Goal: Information Seeking & Learning: Check status

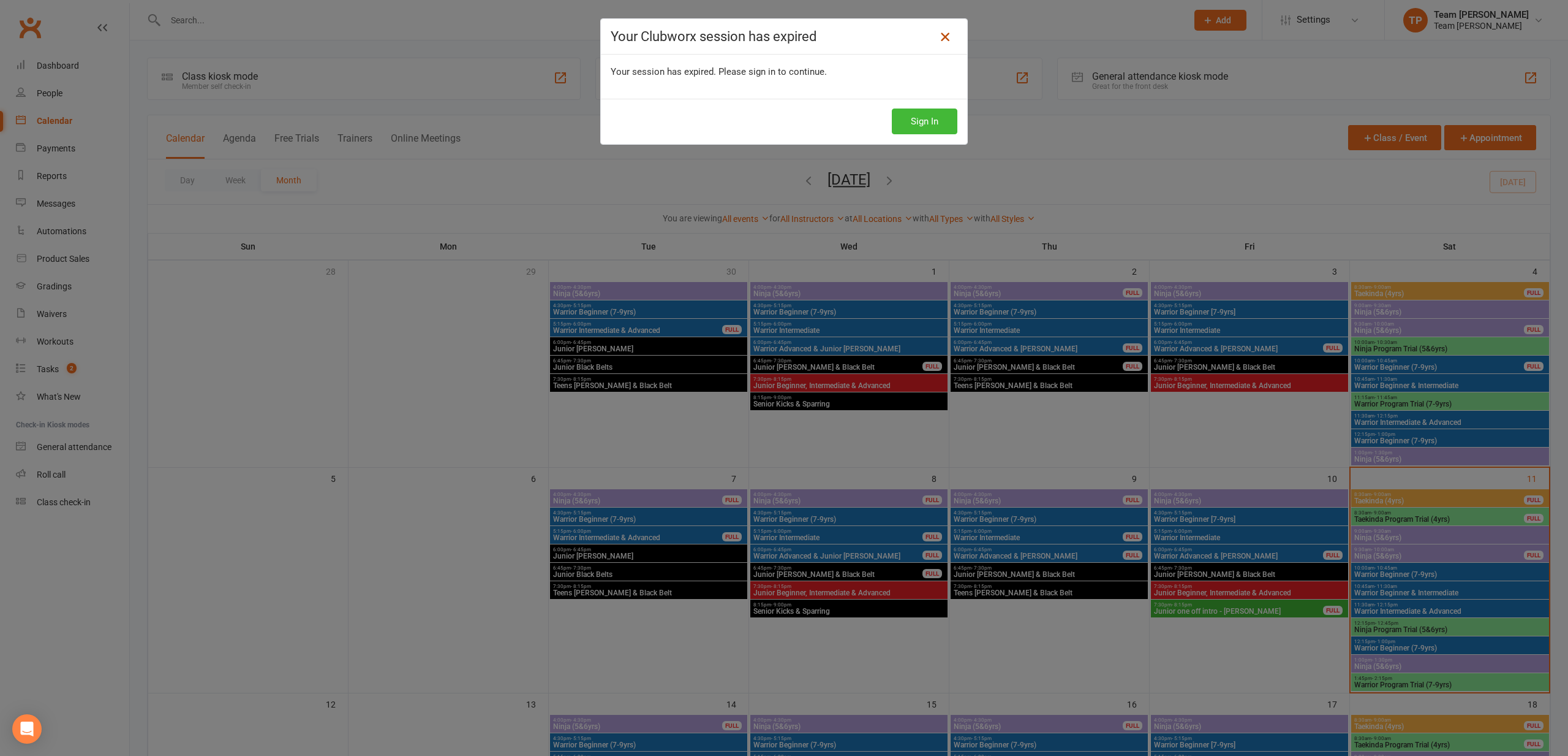
click at [942, 36] on icon at bounding box center [945, 37] width 15 height 15
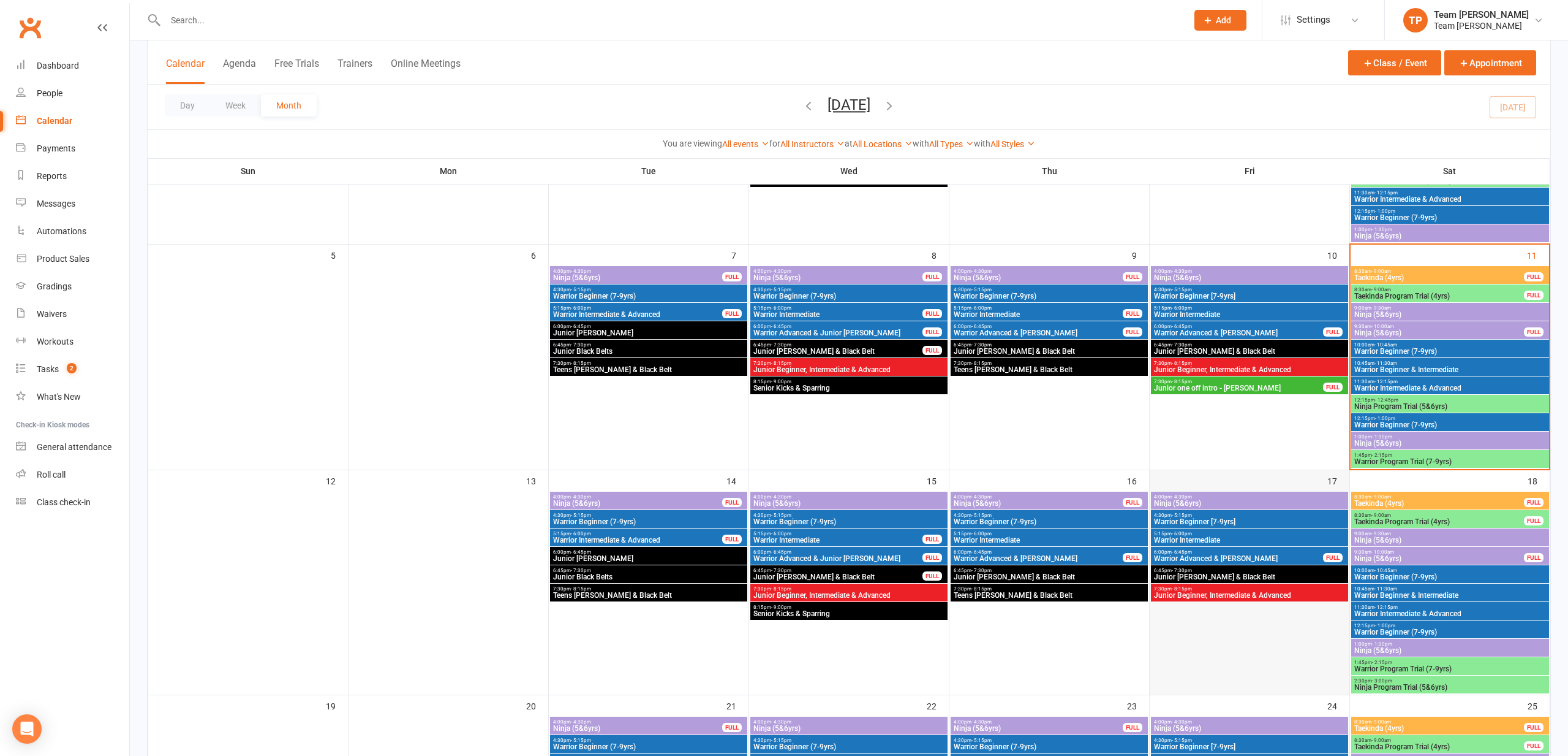
scroll to position [225, 0]
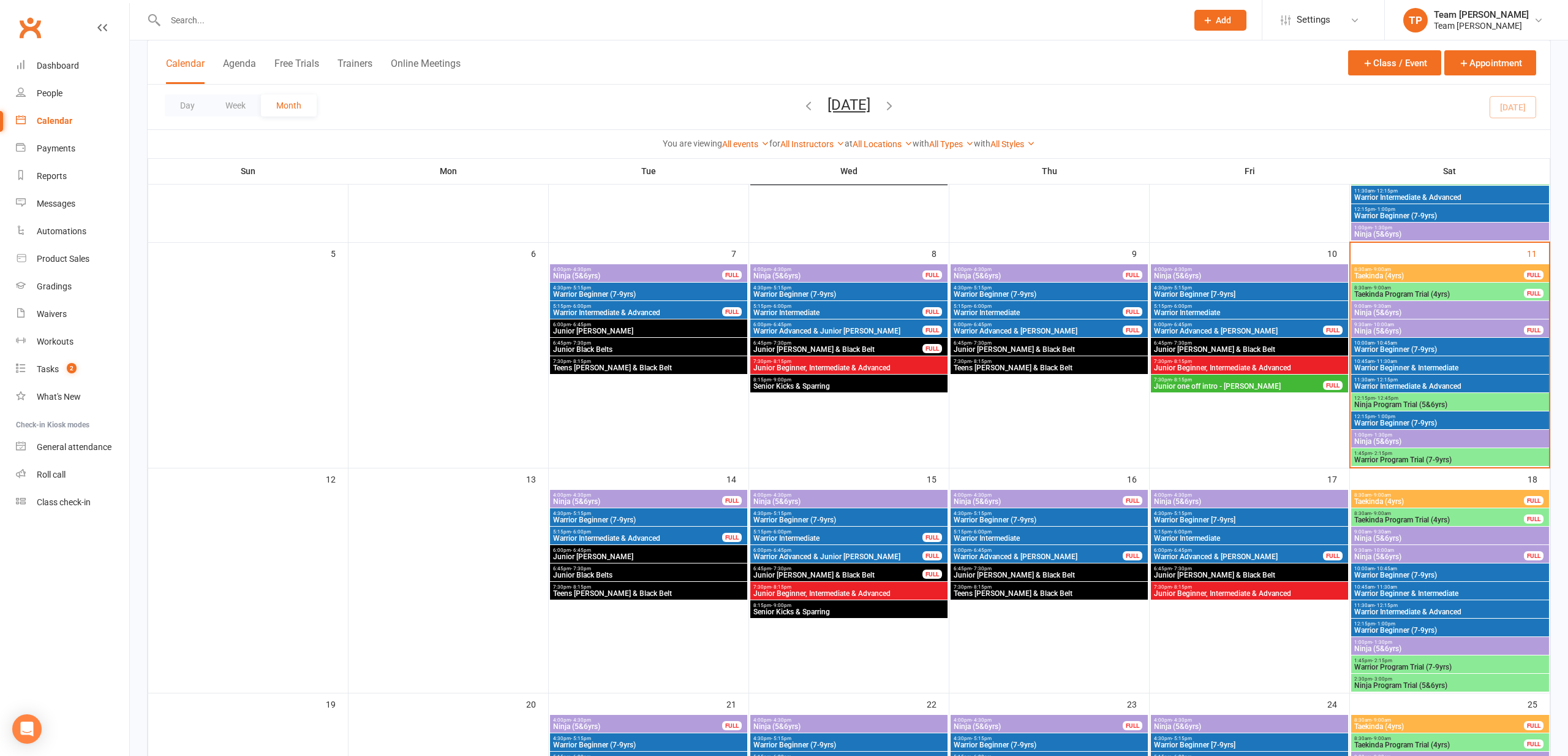
click at [1391, 438] on span "Ninja (5&6yrs)" at bounding box center [1450, 441] width 193 height 7
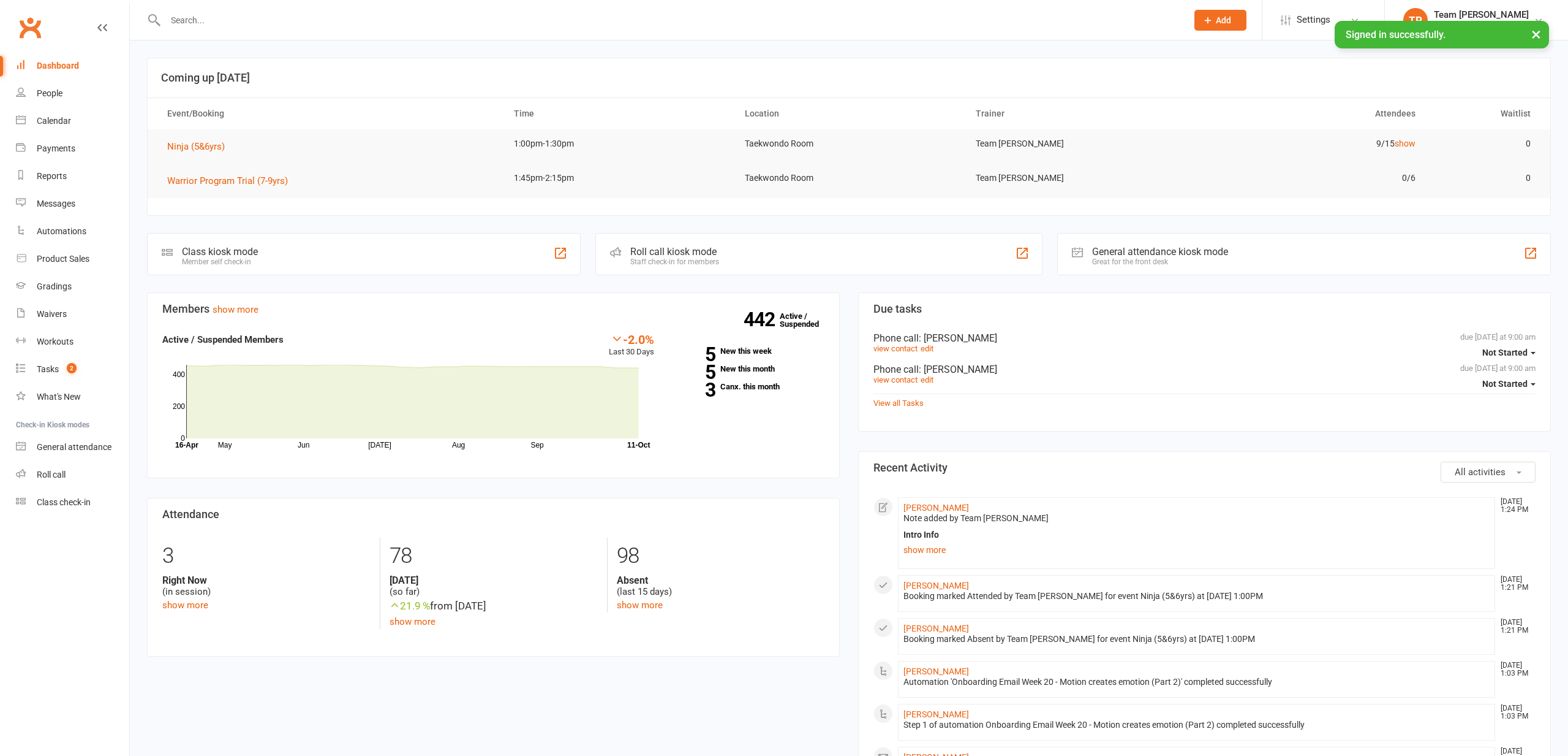
click at [47, 119] on div "Calendar" at bounding box center [54, 121] width 34 height 10
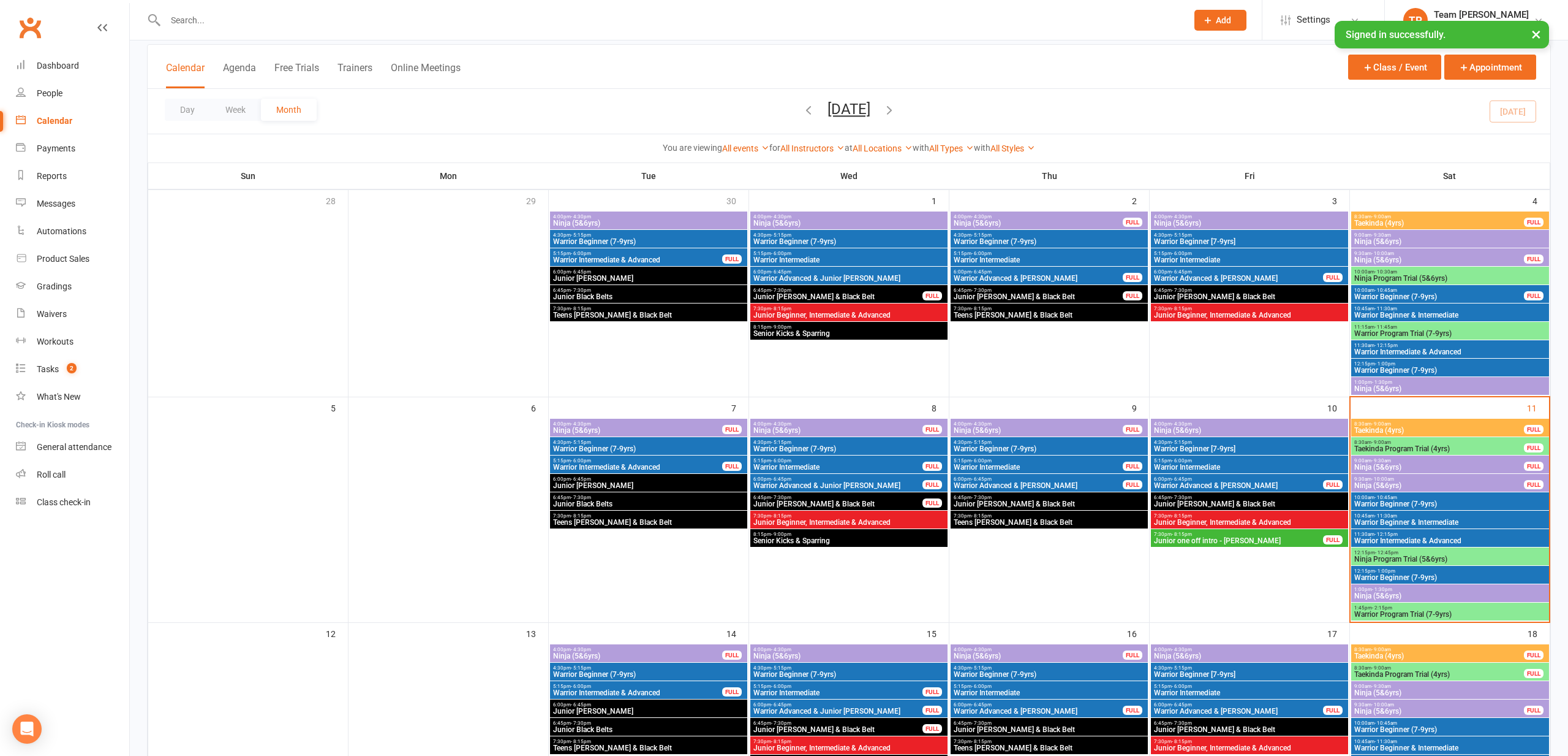
scroll to position [74, 0]
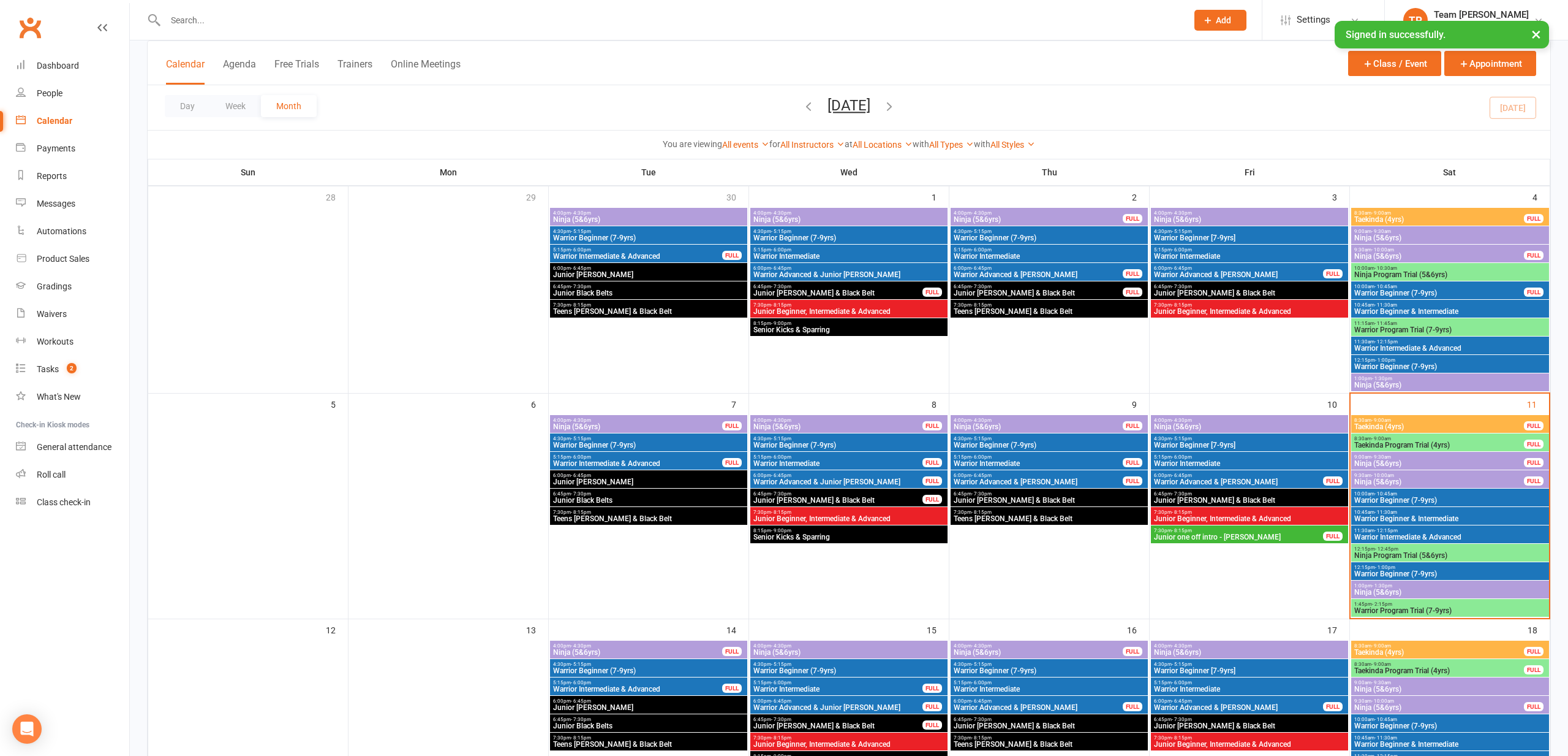
click at [1383, 588] on span "Ninja (5&6yrs)" at bounding box center [1450, 591] width 193 height 7
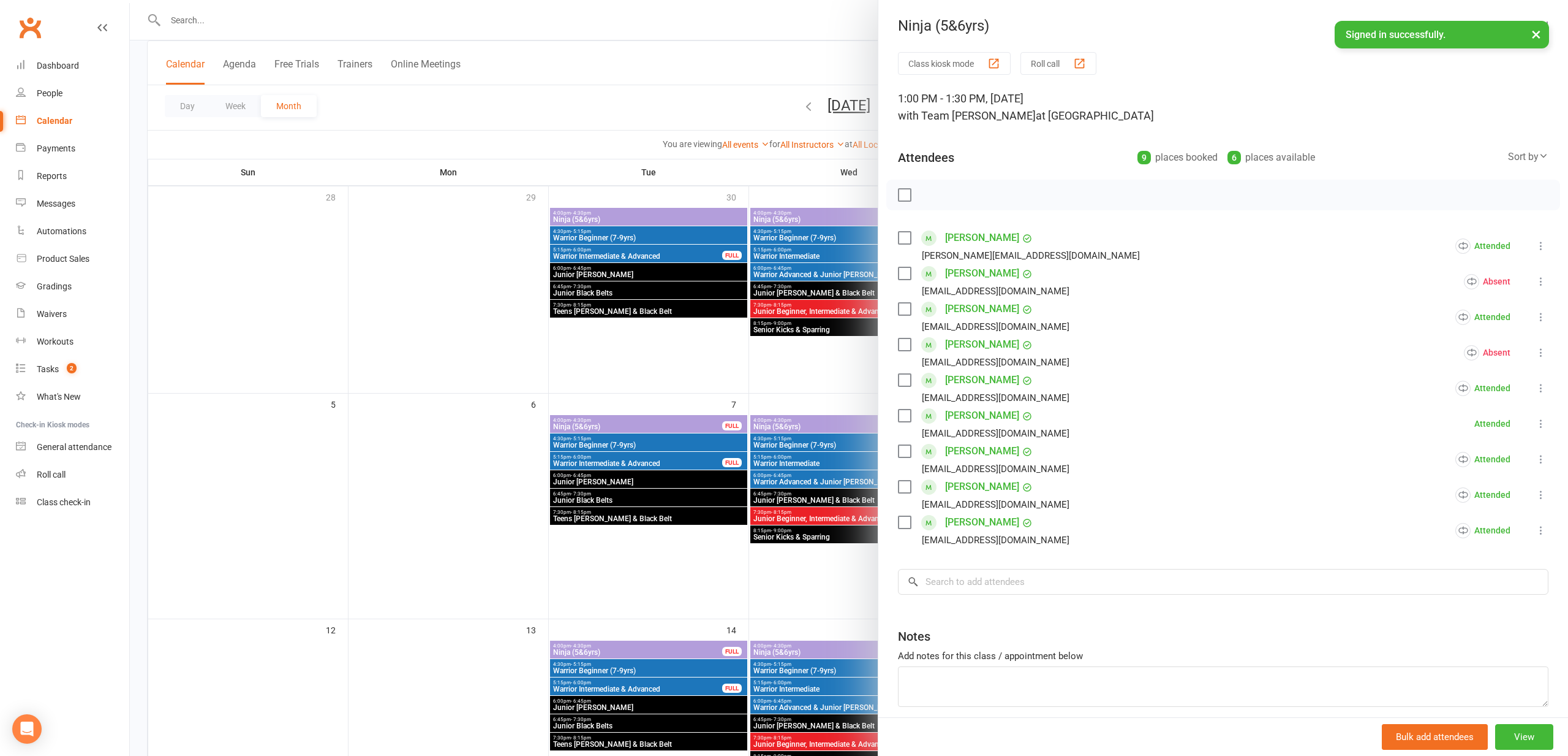
click at [1082, 62] on div "button" at bounding box center [1080, 63] width 13 height 13
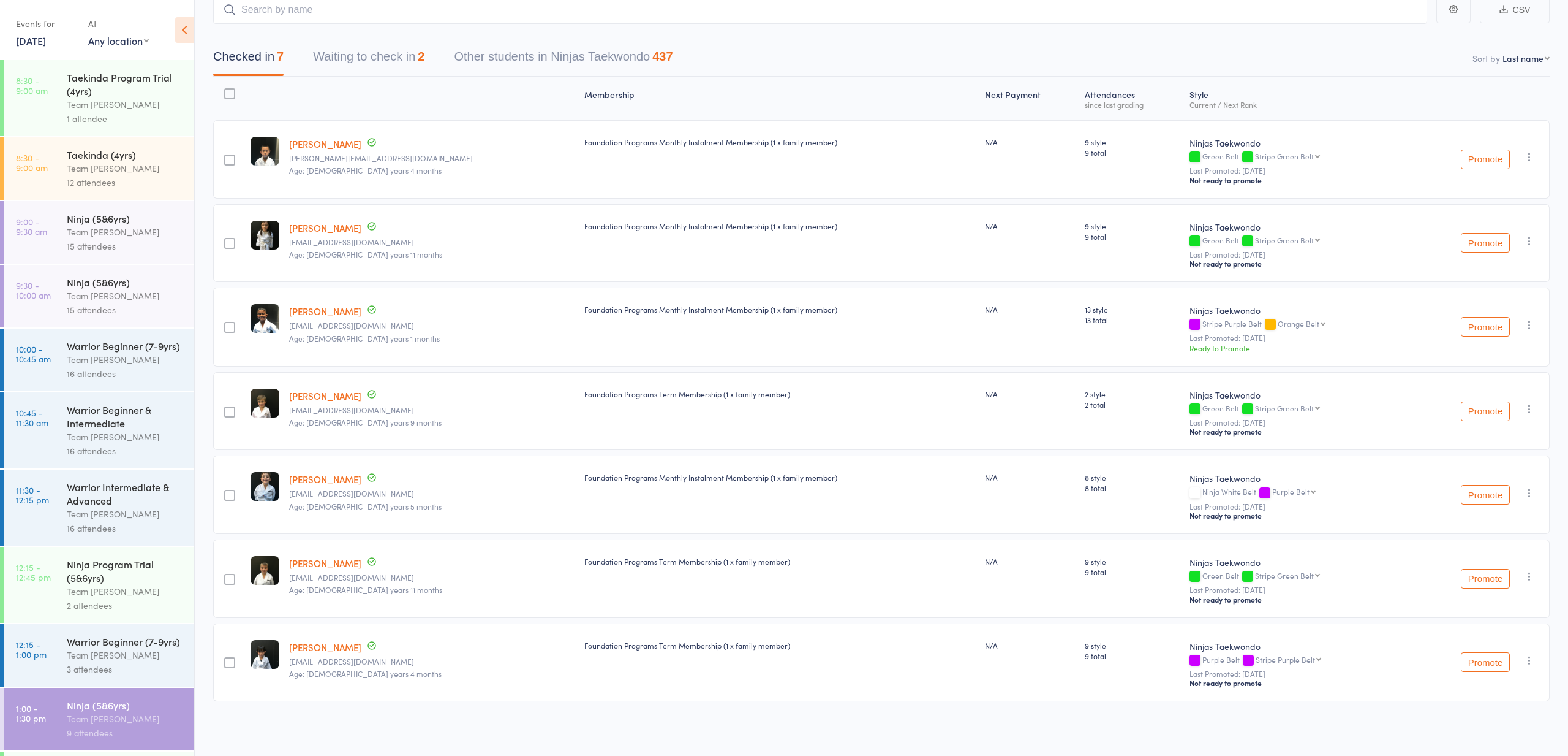
scroll to position [85, 0]
click at [327, 563] on link "Mack Thompson" at bounding box center [325, 563] width 73 height 13
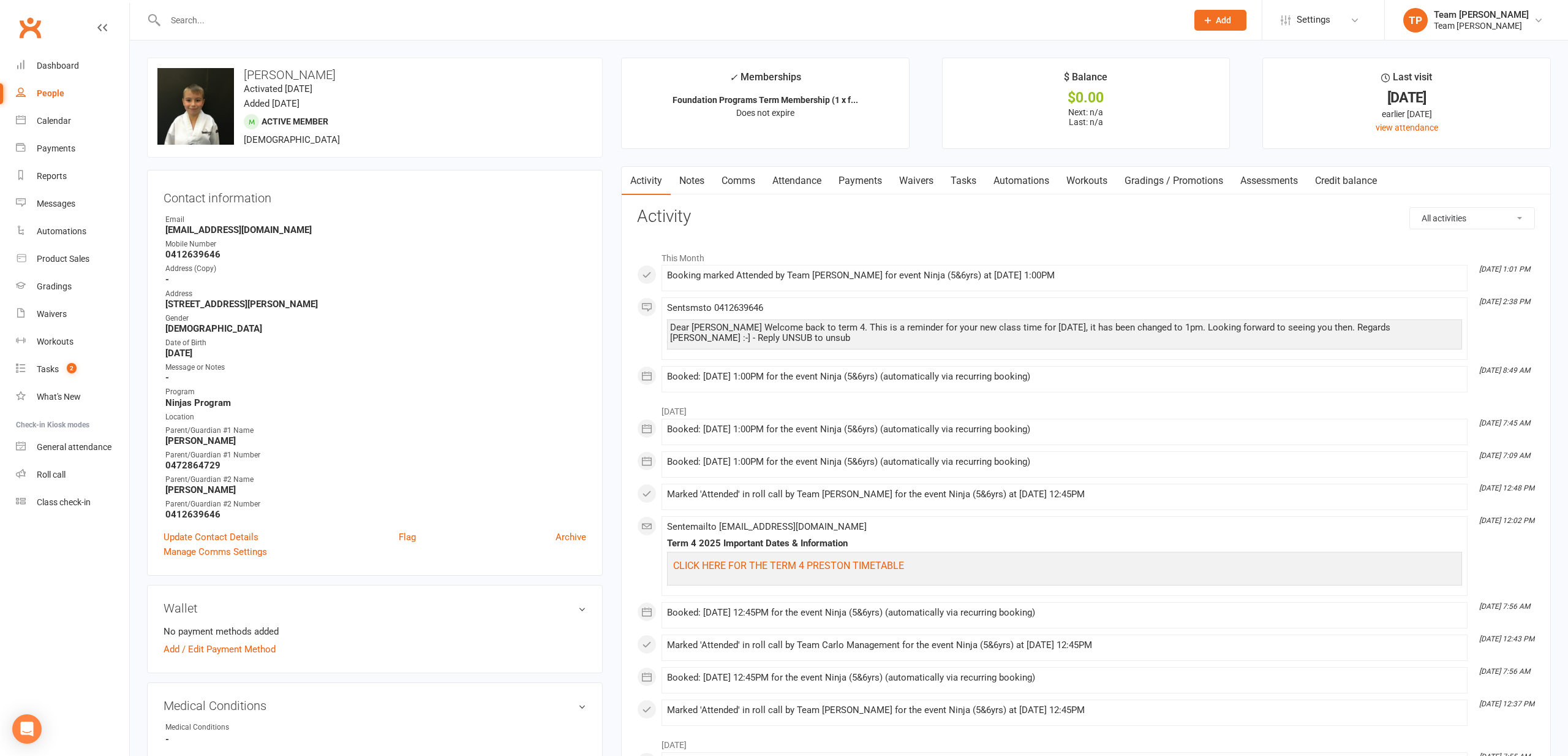
click at [798, 179] on link "Attendance" at bounding box center [796, 181] width 66 height 28
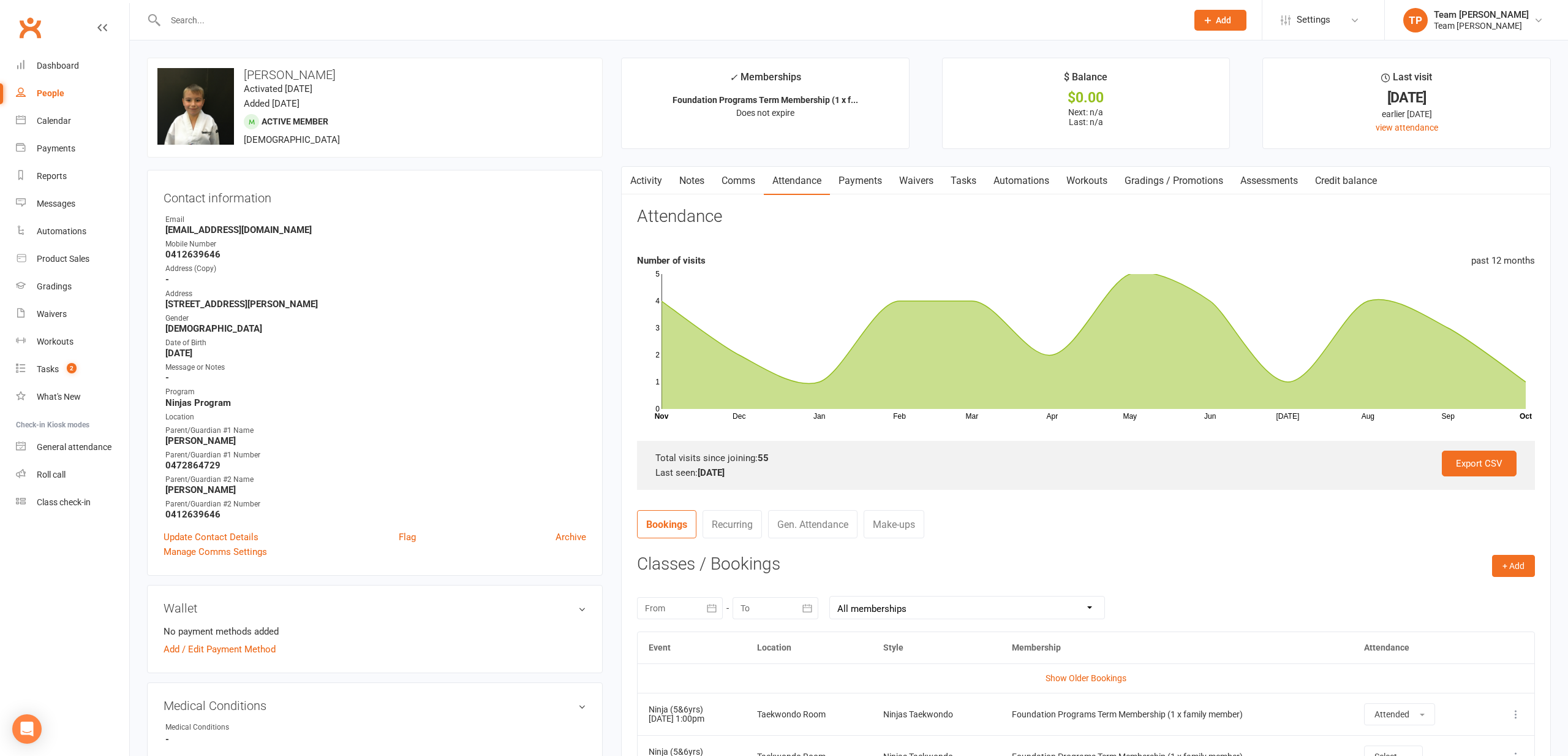
click at [1188, 181] on link "Gradings / Promotions" at bounding box center [1174, 181] width 116 height 28
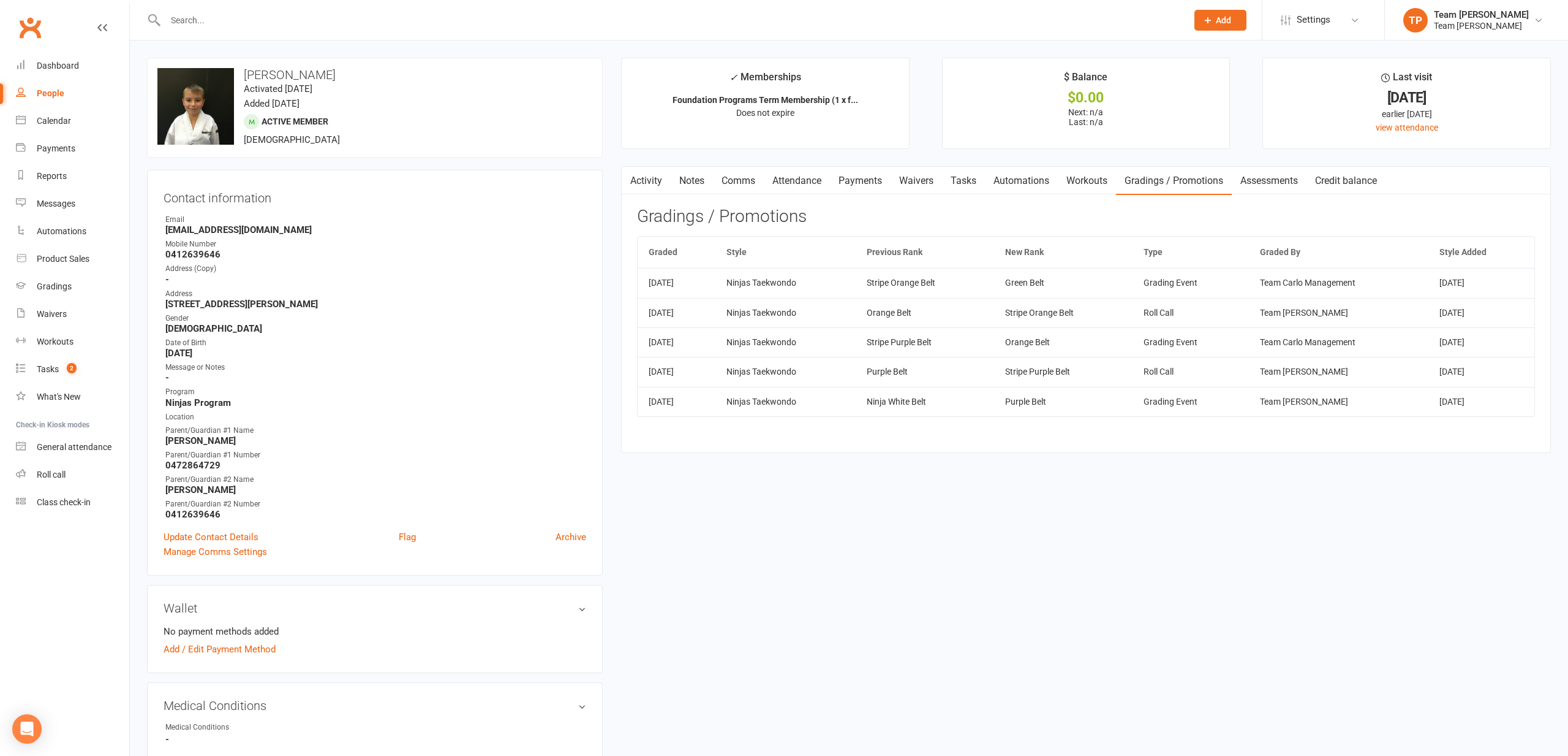
drag, startPoint x: 809, startPoint y: 179, endPoint x: 802, endPoint y: 181, distance: 7.3
click at [808, 179] on link "Attendance" at bounding box center [796, 181] width 66 height 28
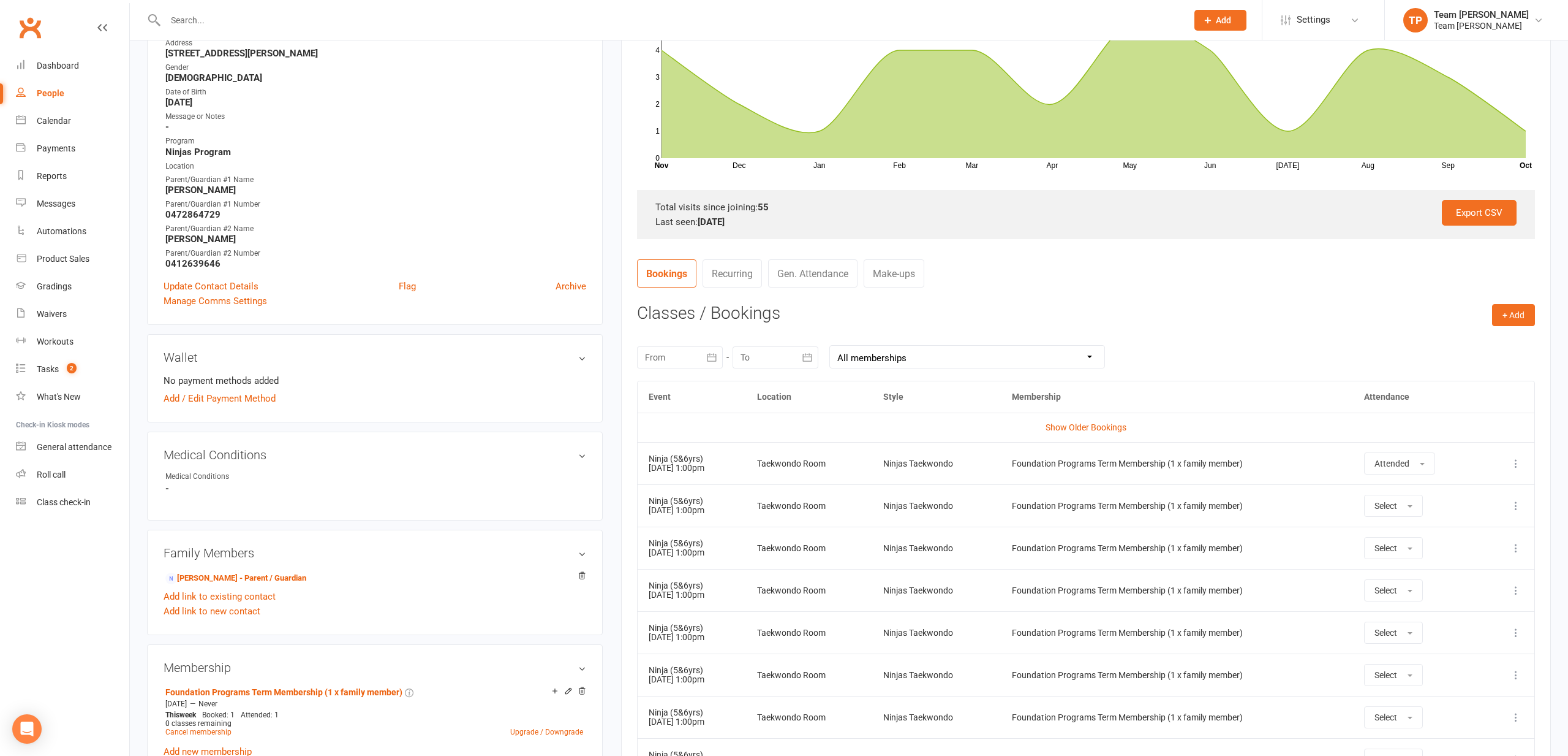
scroll to position [262, 0]
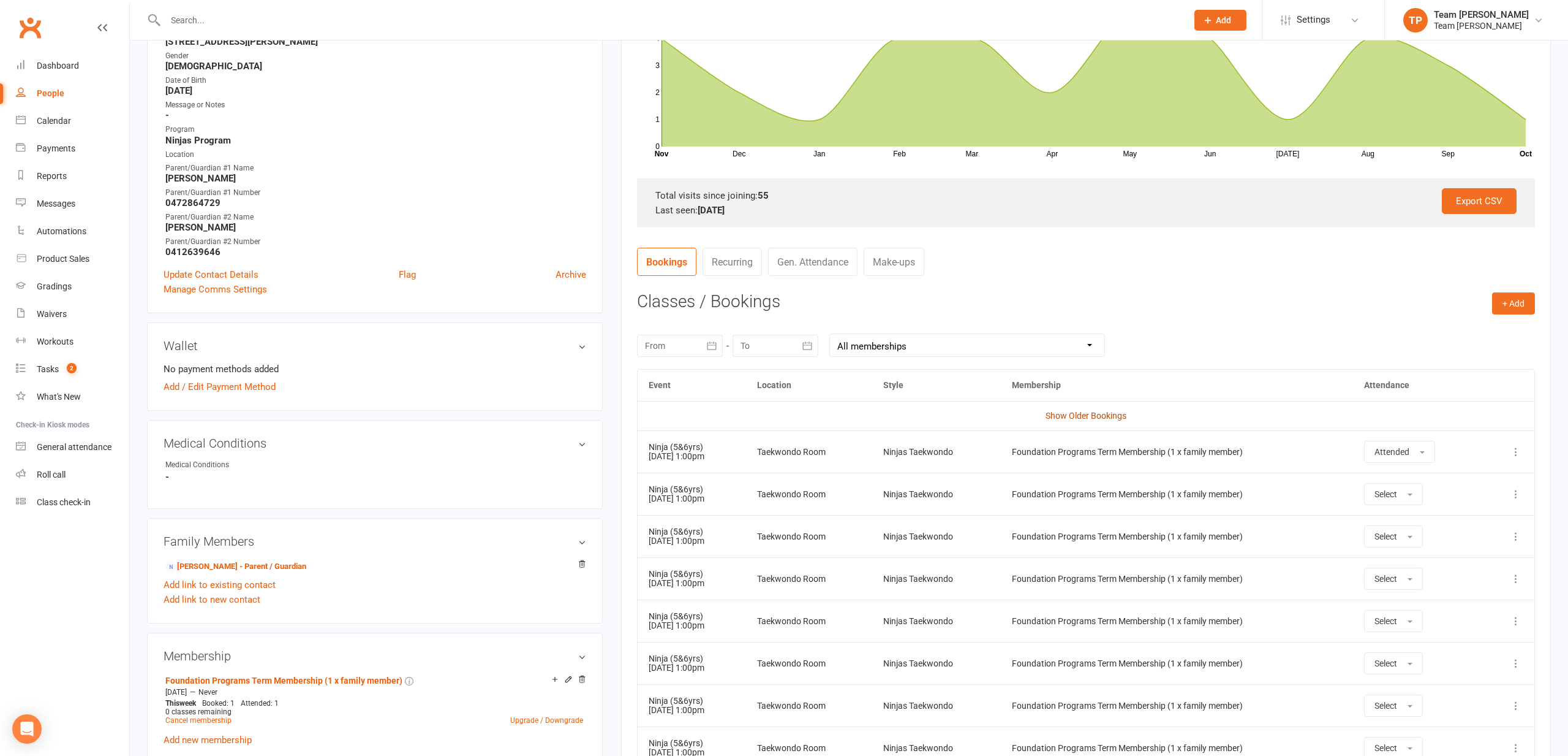
click at [1093, 414] on link "Show Older Bookings" at bounding box center [1086, 416] width 81 height 10
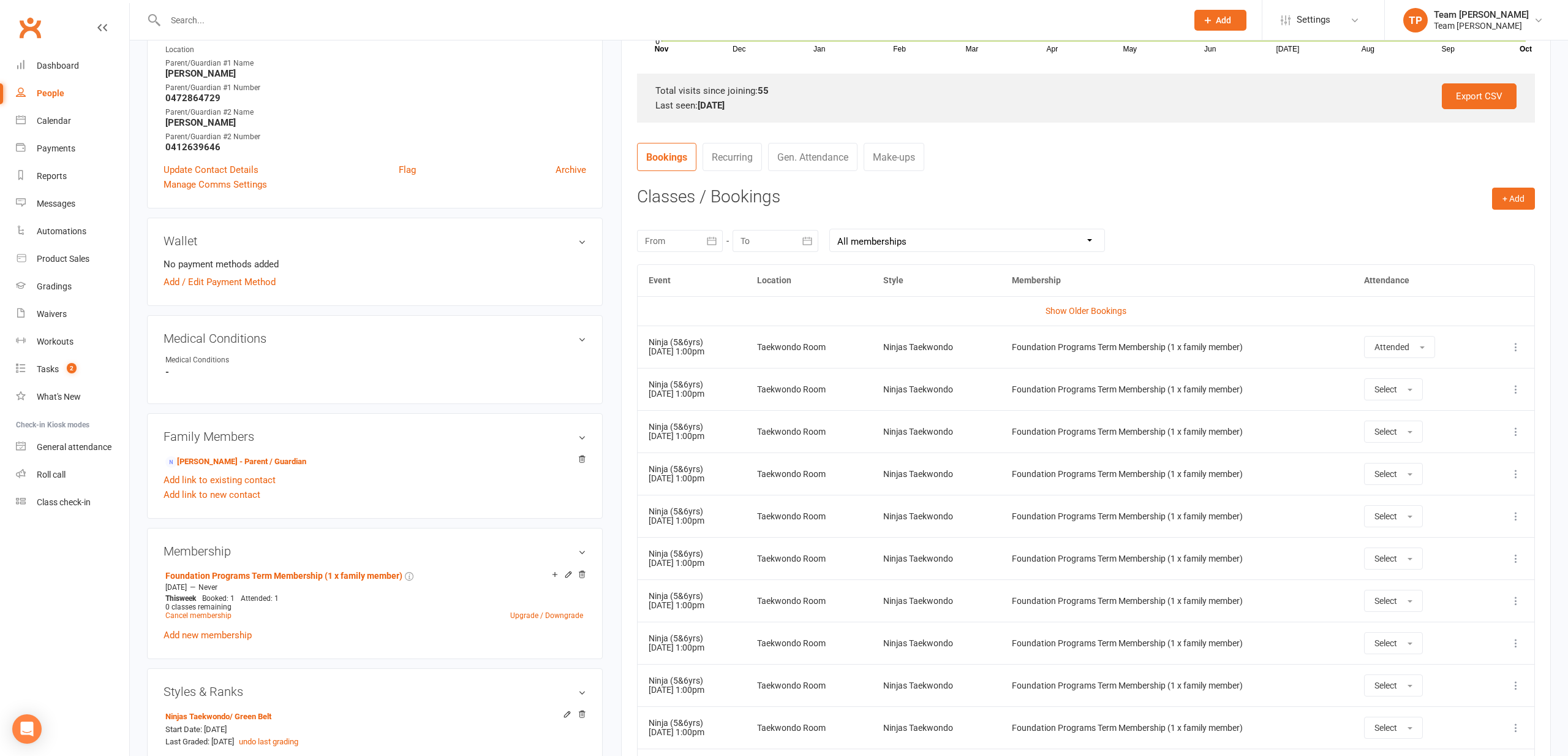
scroll to position [359, 0]
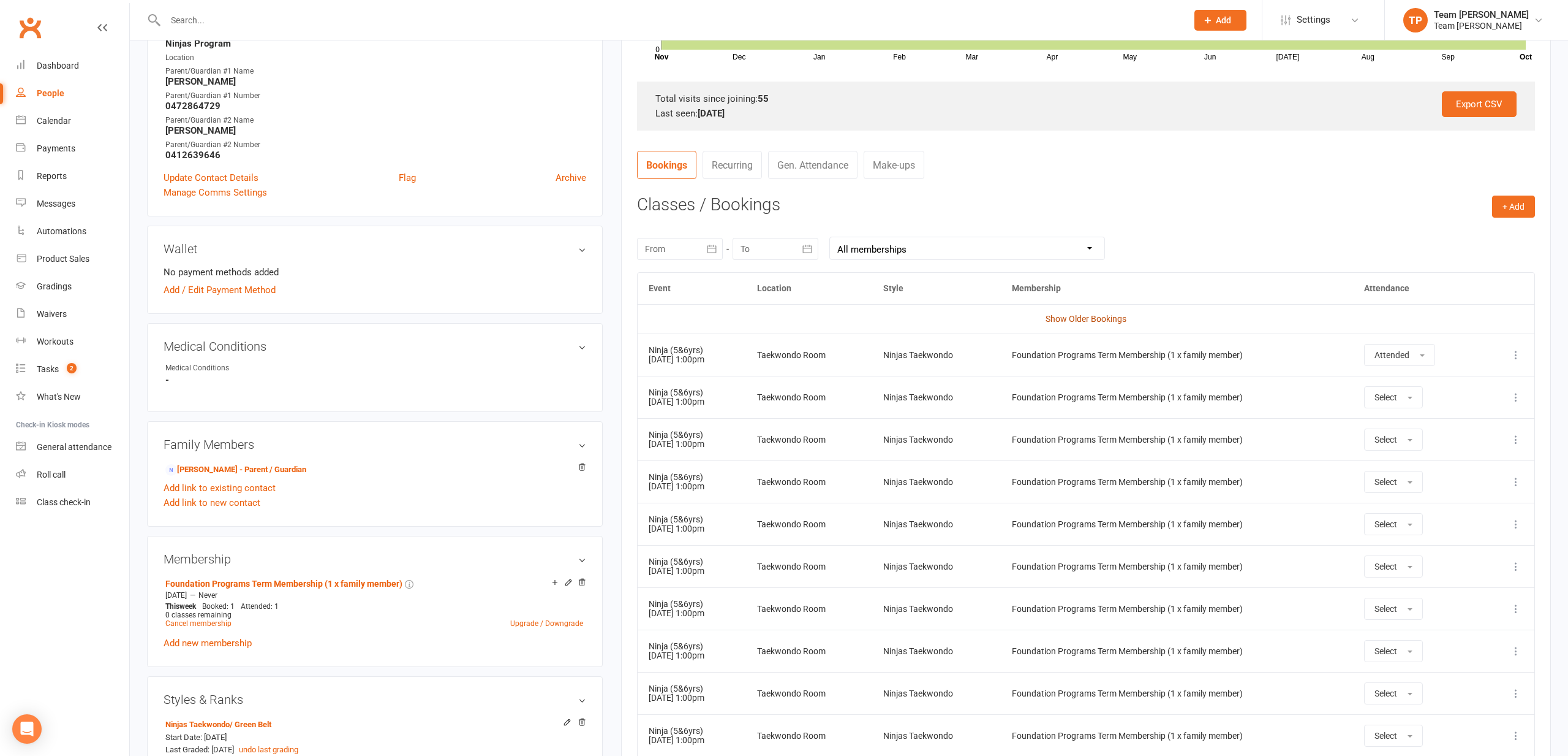
click at [1084, 314] on link "Show Older Bookings" at bounding box center [1086, 319] width 81 height 10
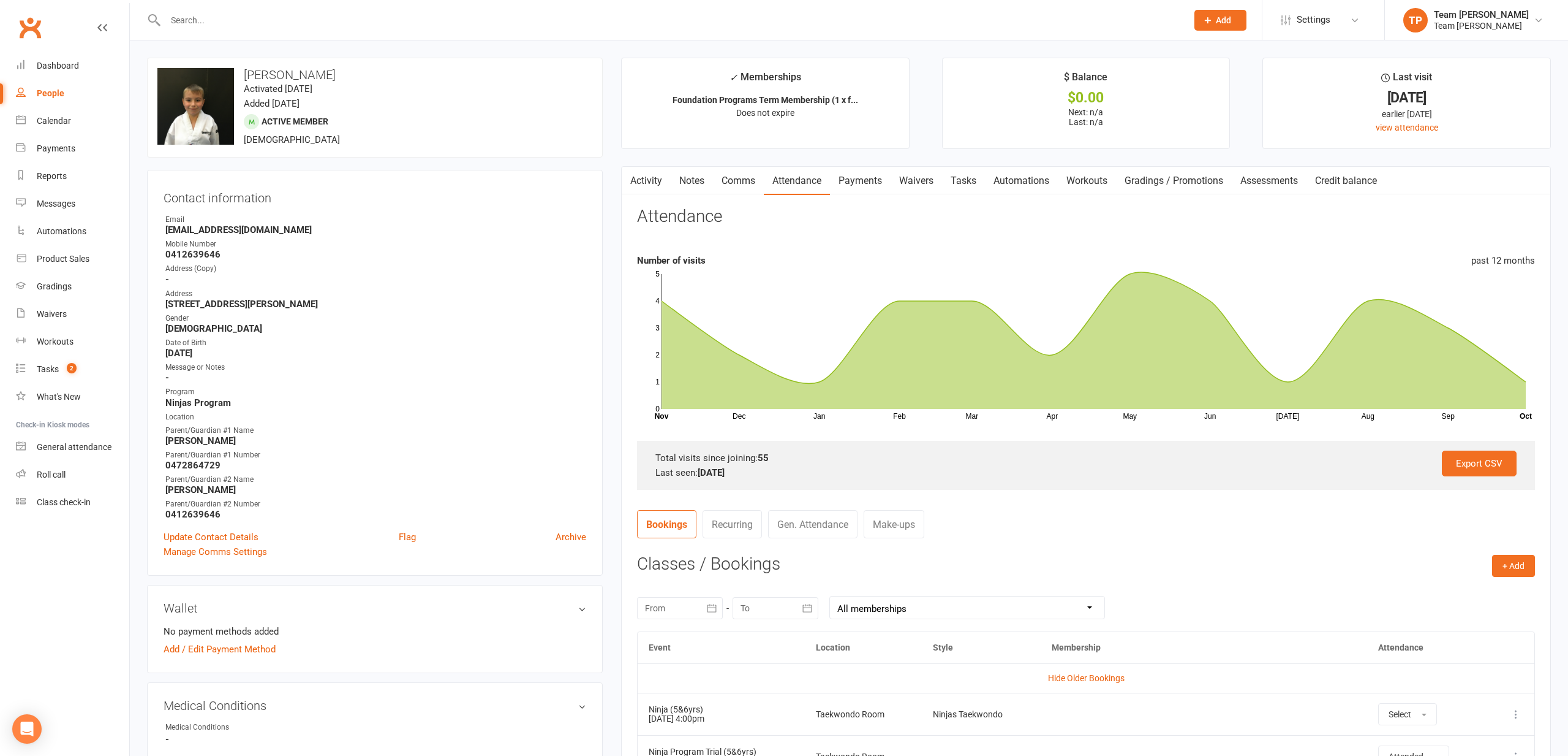
scroll to position [0, 0]
click at [1194, 175] on link "Gradings / Promotions" at bounding box center [1174, 181] width 116 height 28
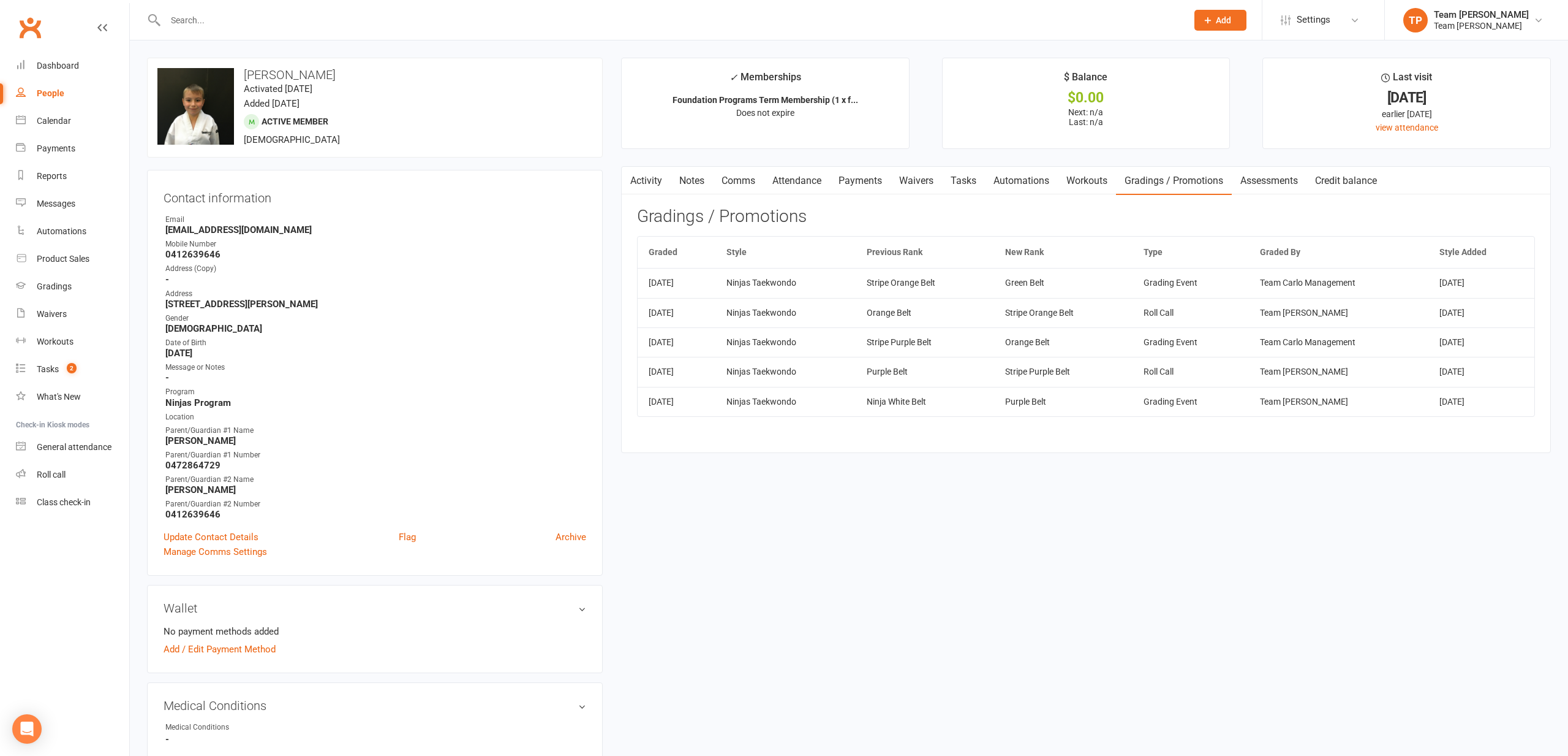
click at [802, 181] on link "Attendance" at bounding box center [796, 181] width 66 height 28
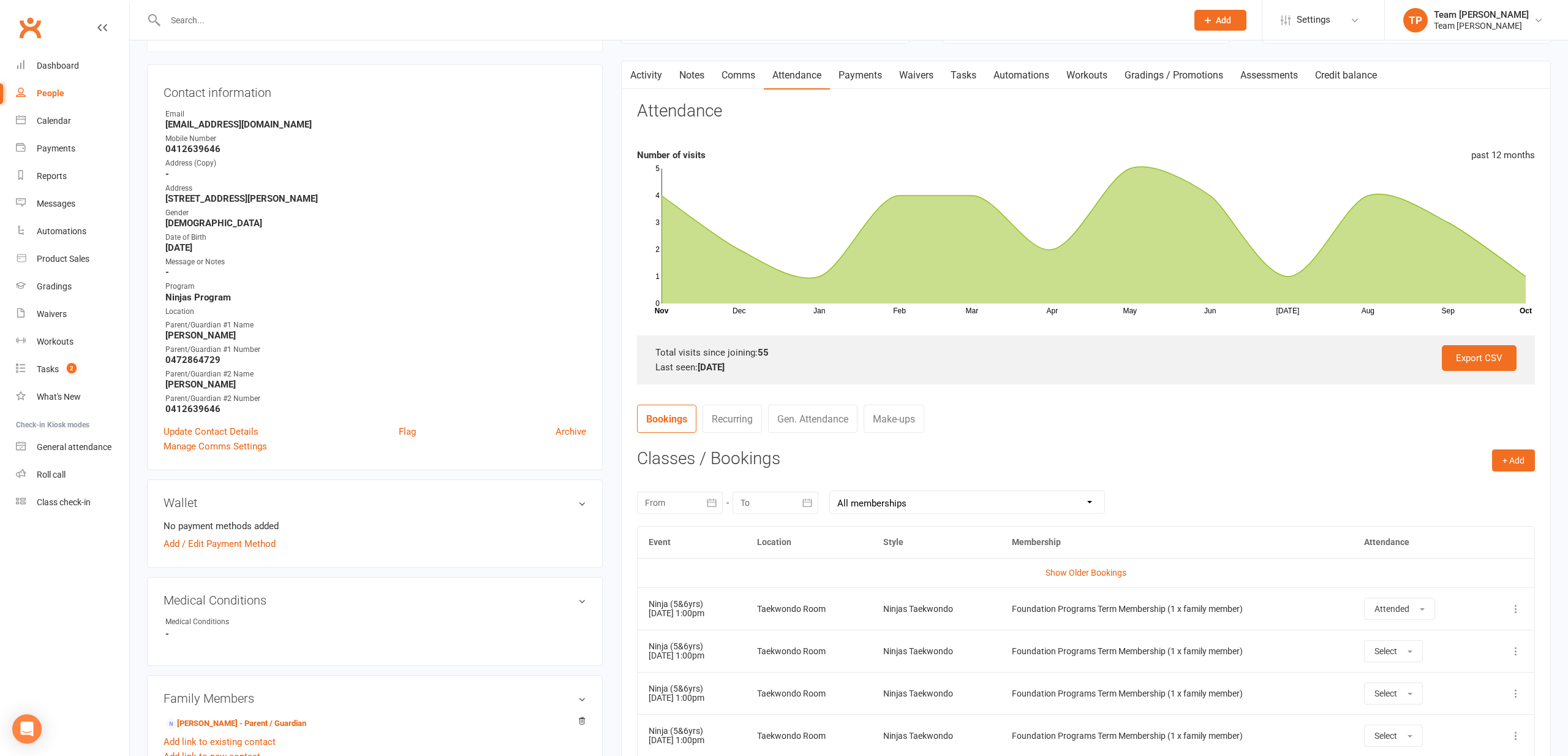
scroll to position [107, 0]
click at [1081, 568] on link "Show Older Bookings" at bounding box center [1086, 571] width 81 height 10
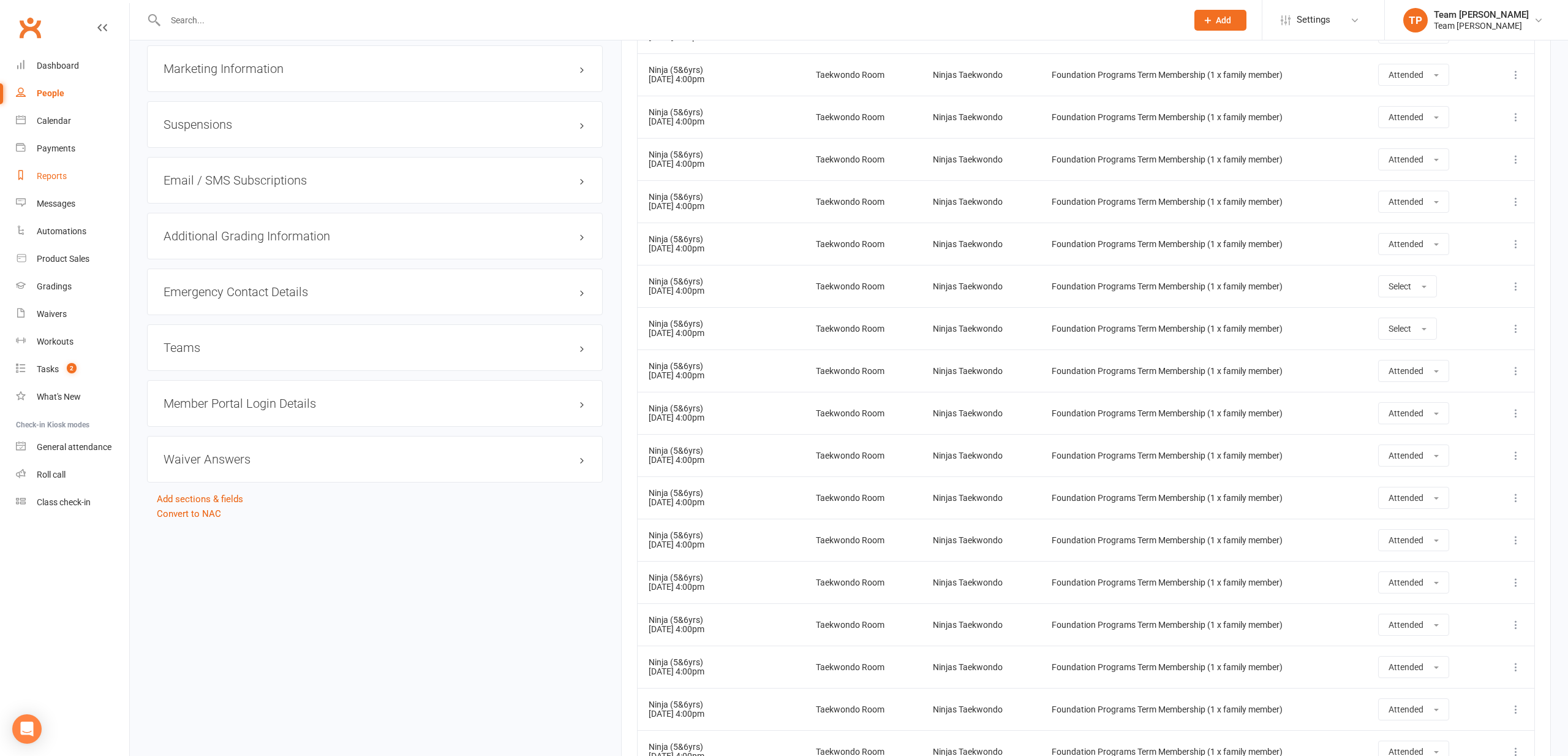
scroll to position [1184, 0]
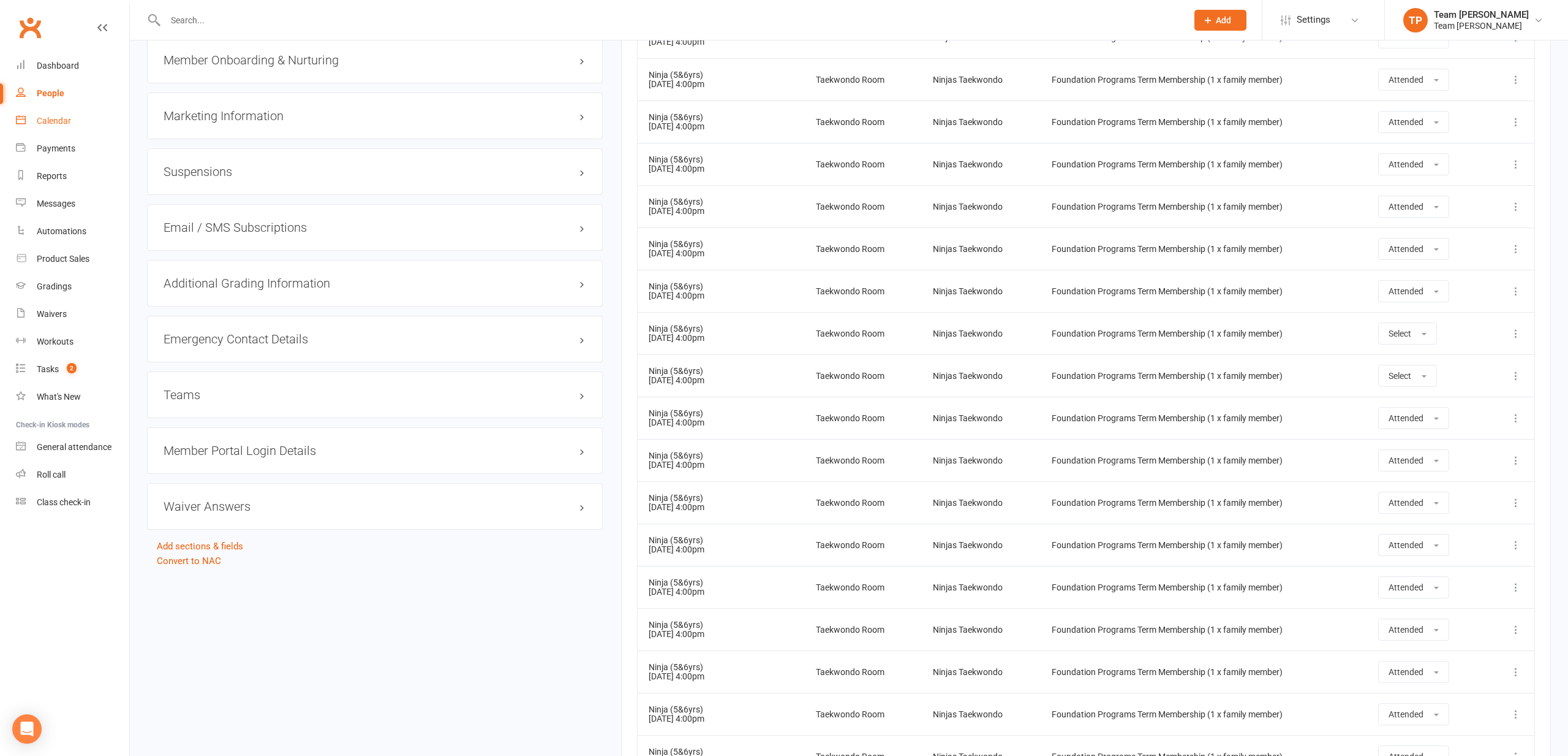
click at [49, 121] on div "Calendar" at bounding box center [54, 121] width 34 height 10
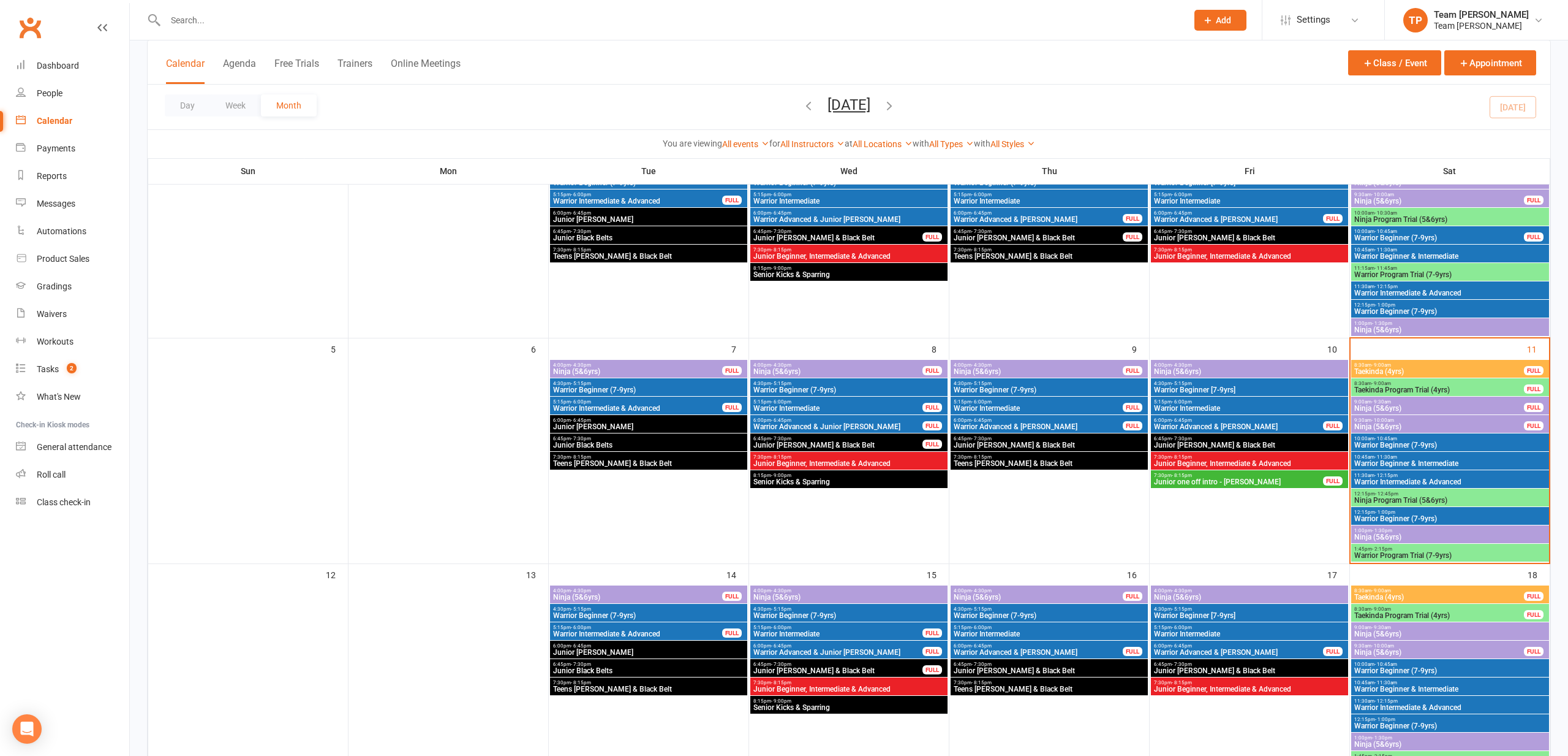
scroll to position [130, 1]
click at [1379, 536] on span "Ninja (5&6yrs)" at bounding box center [1450, 536] width 193 height 7
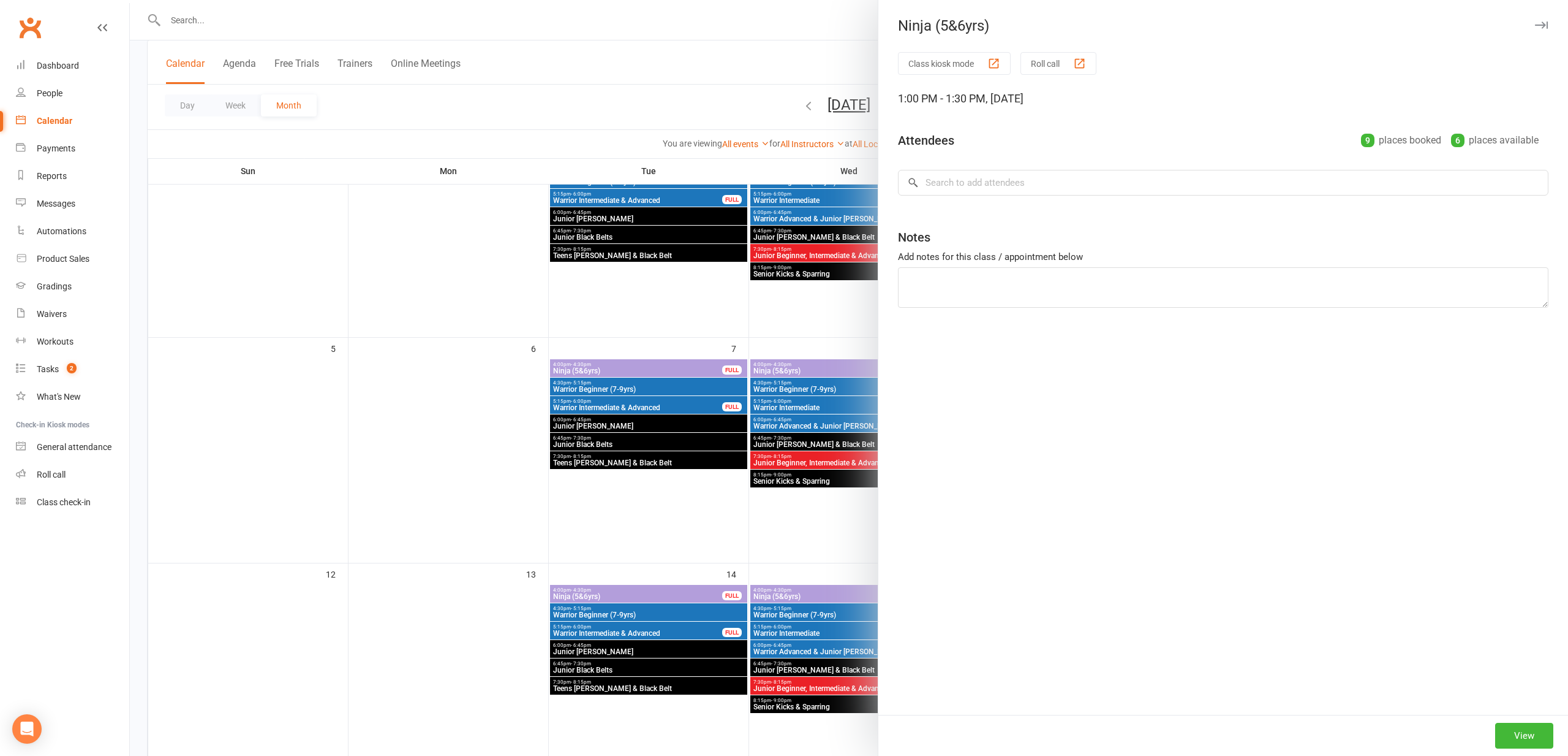
scroll to position [123, 0]
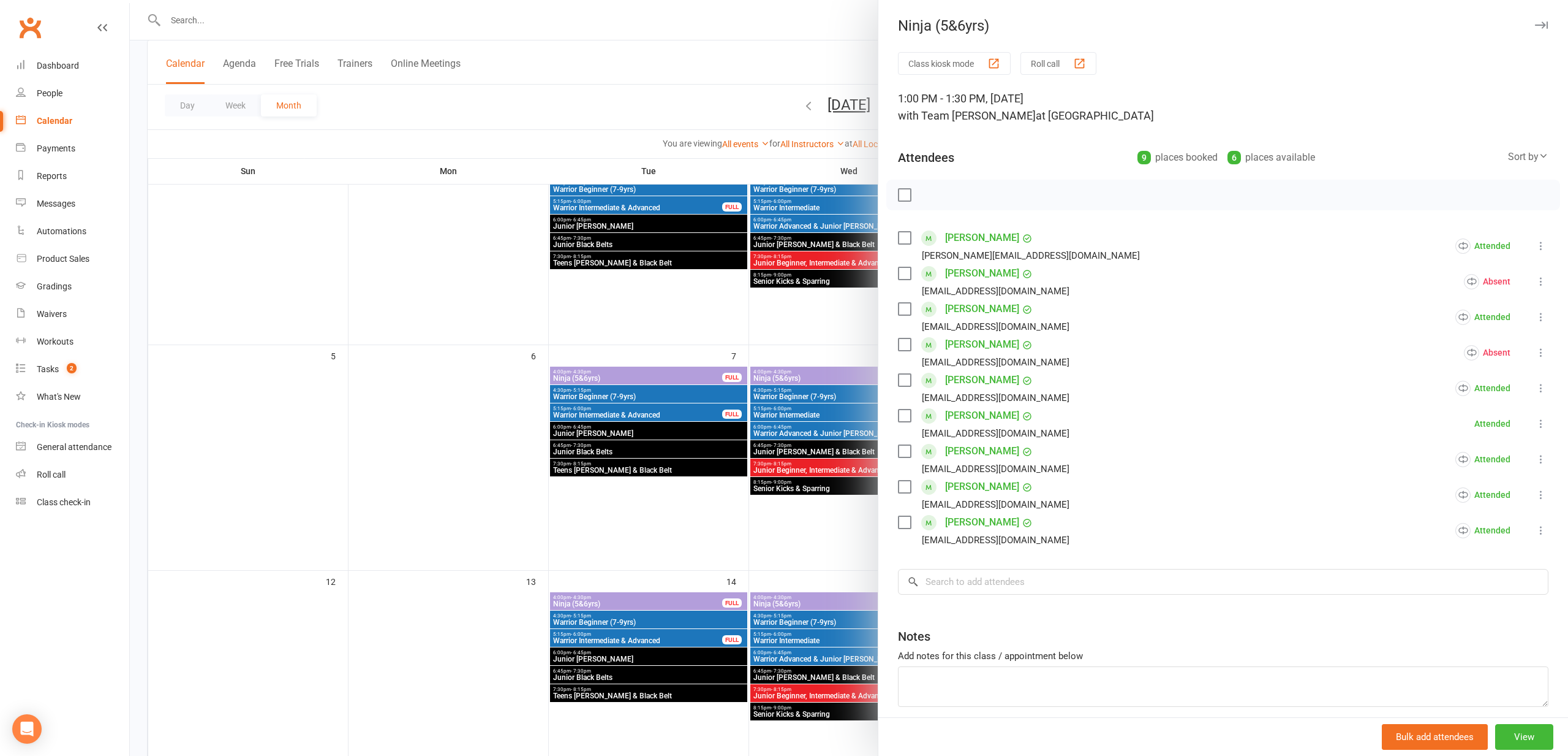
click at [963, 524] on link "[PERSON_NAME]" at bounding box center [982, 523] width 74 height 20
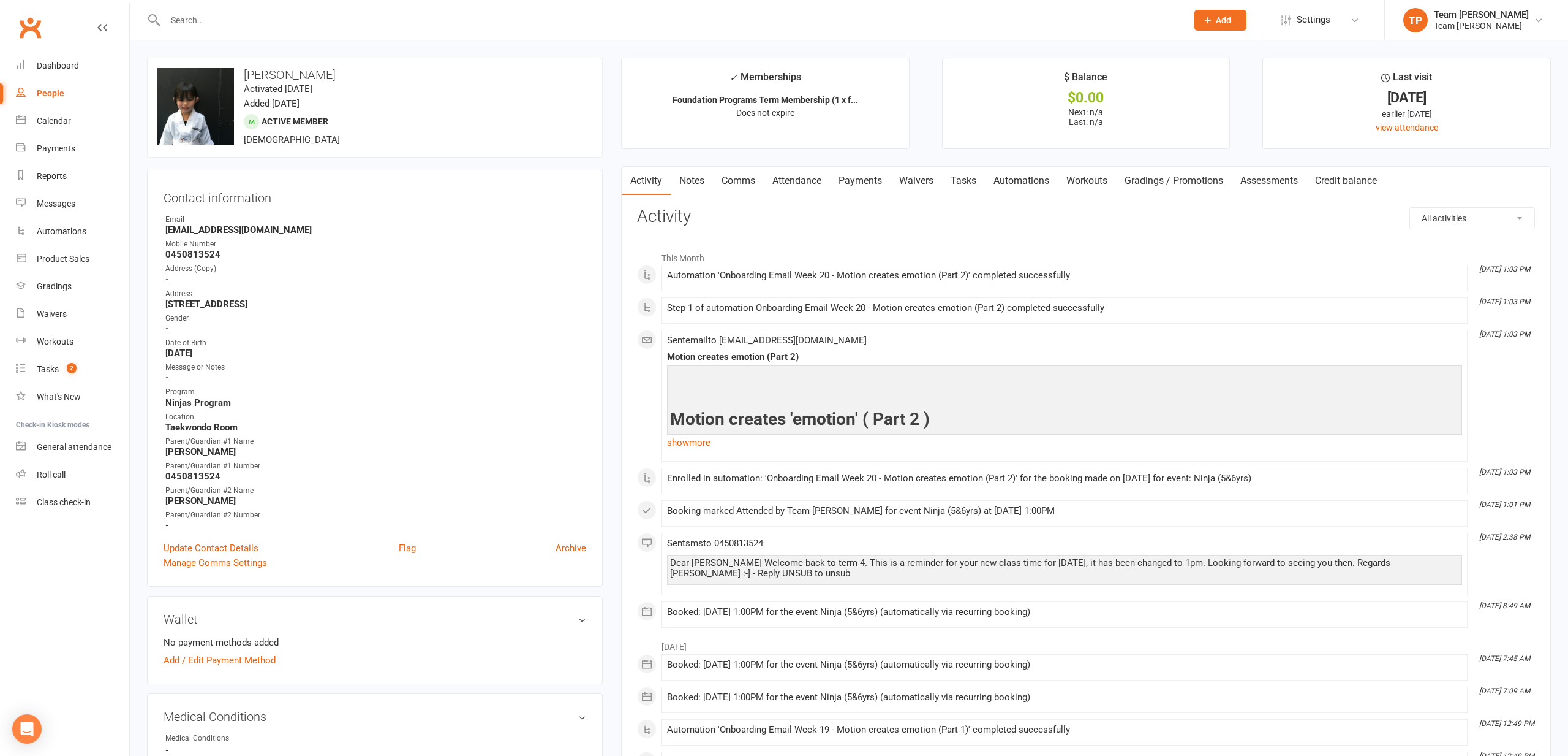
click at [798, 180] on link "Attendance" at bounding box center [796, 181] width 66 height 28
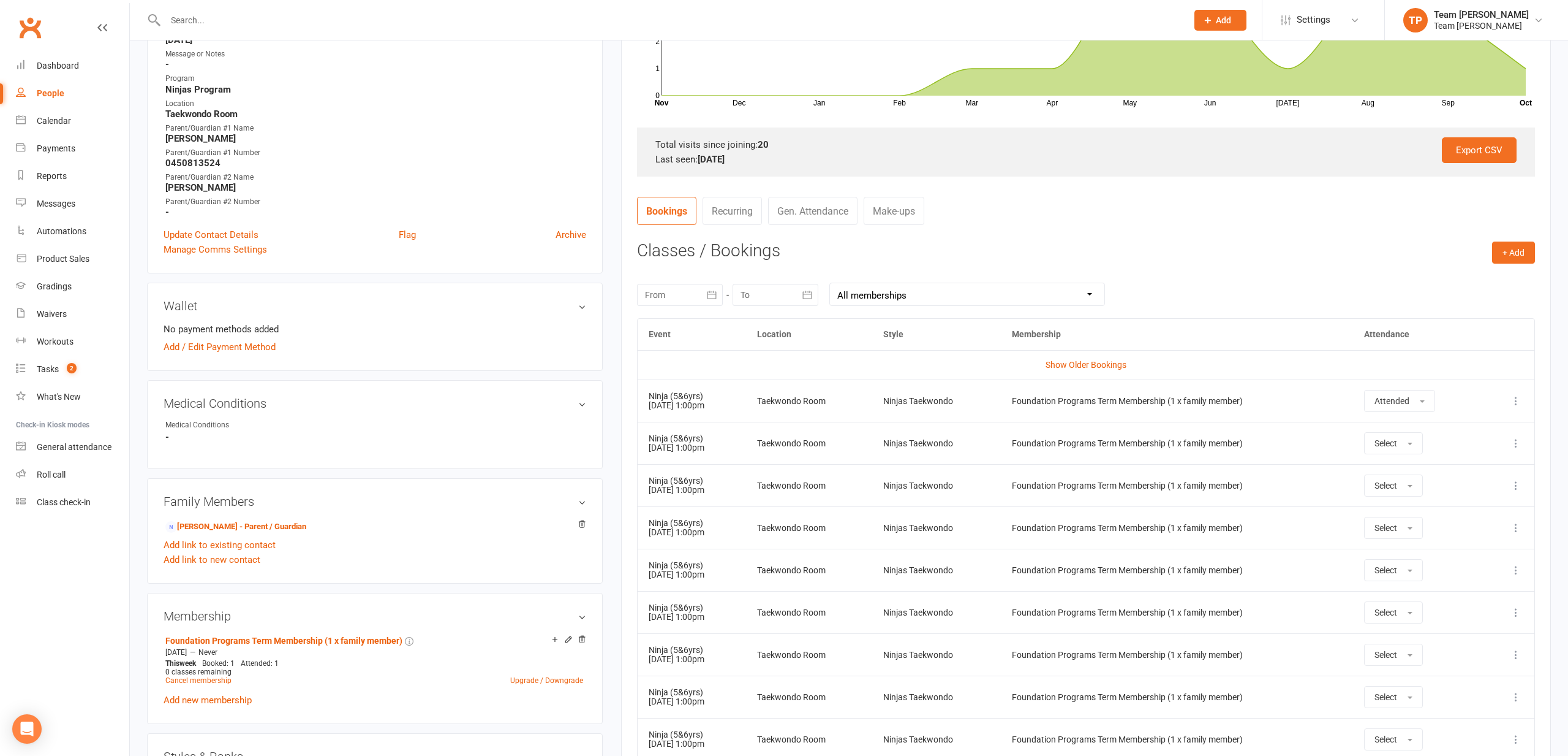
scroll to position [315, 0]
click at [1090, 358] on link "Show Older Bookings" at bounding box center [1086, 363] width 81 height 10
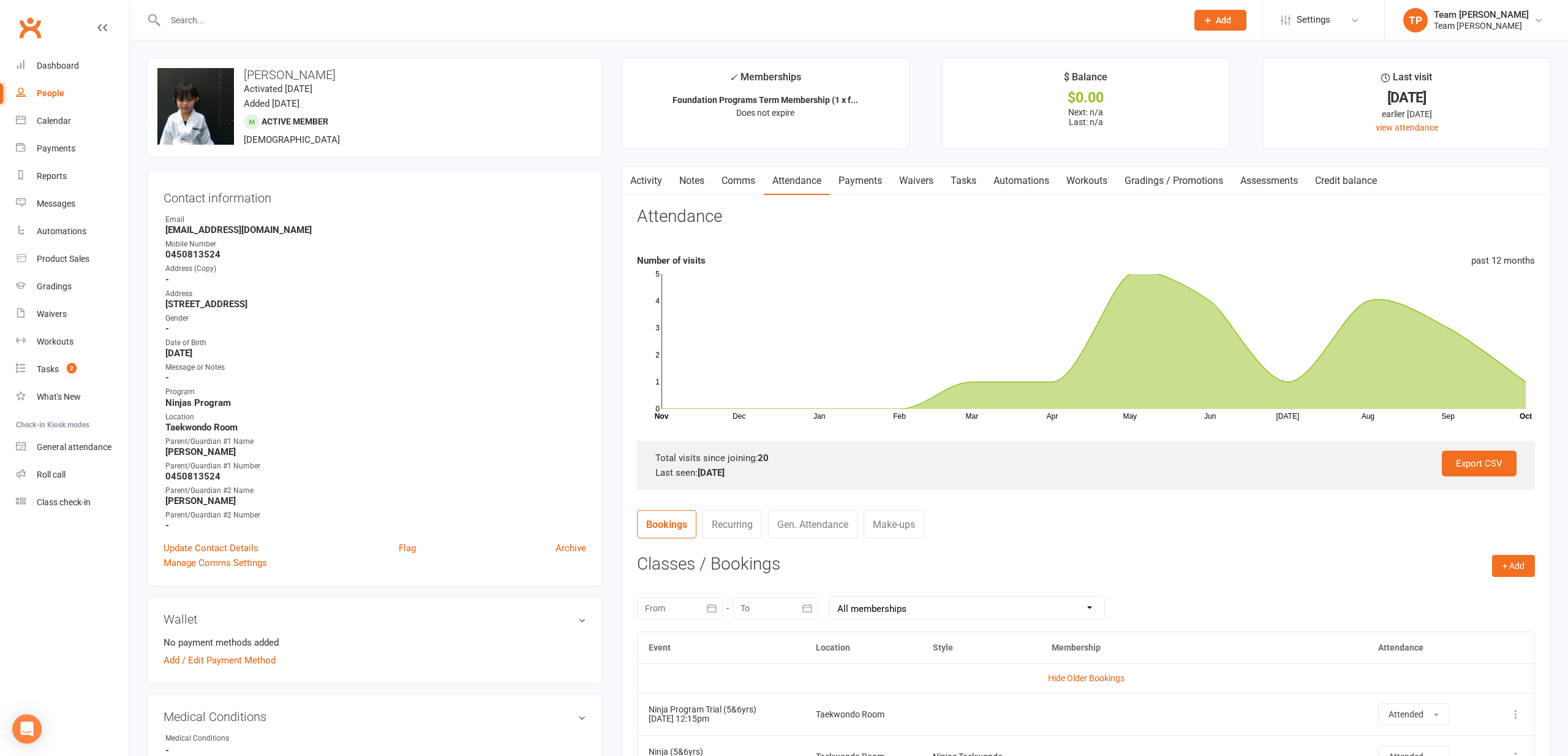
scroll to position [0, 0]
drag, startPoint x: 1202, startPoint y: 179, endPoint x: 1194, endPoint y: 178, distance: 8.1
click at [1202, 179] on link "Gradings / Promotions" at bounding box center [1174, 181] width 116 height 28
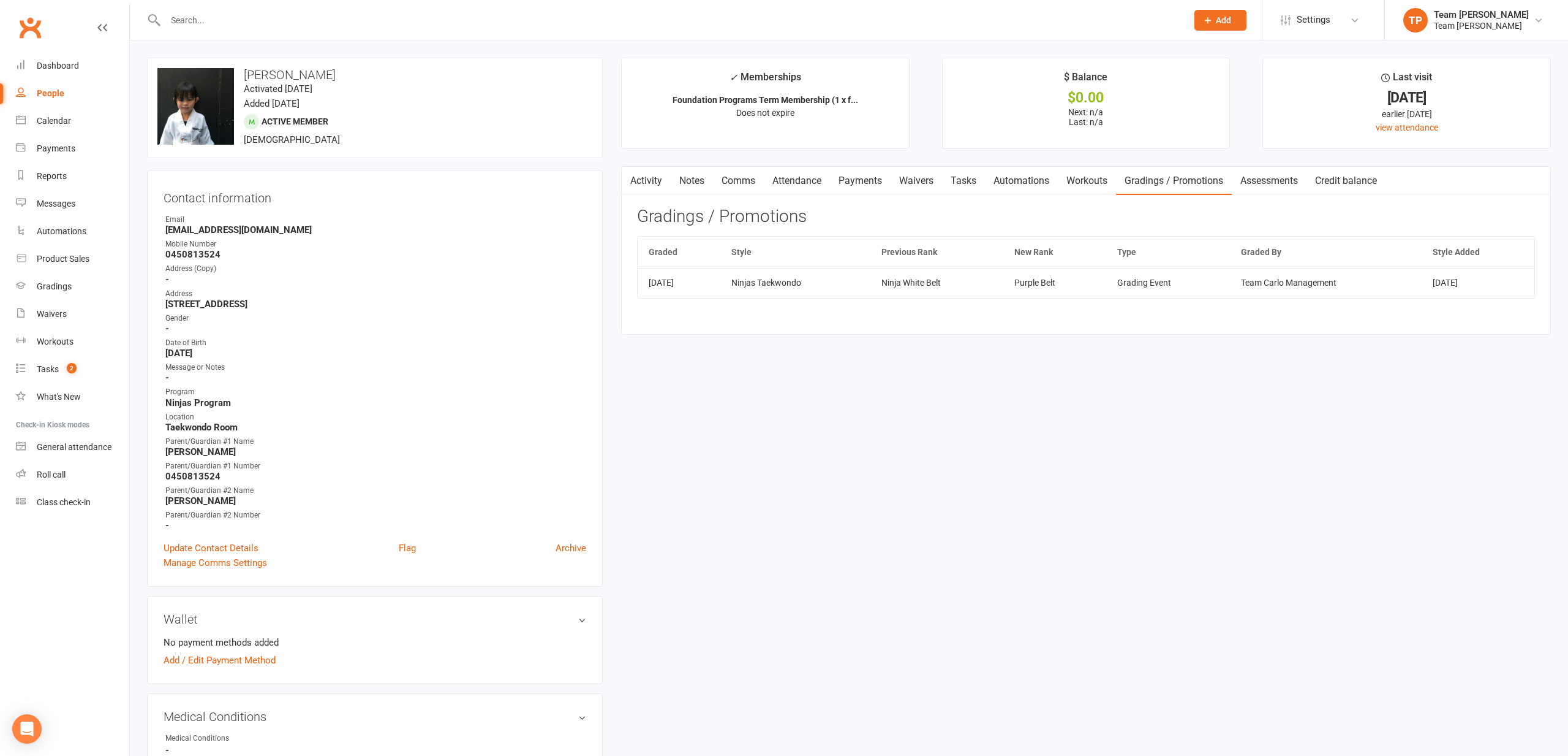
click at [800, 181] on link "Attendance" at bounding box center [796, 181] width 66 height 28
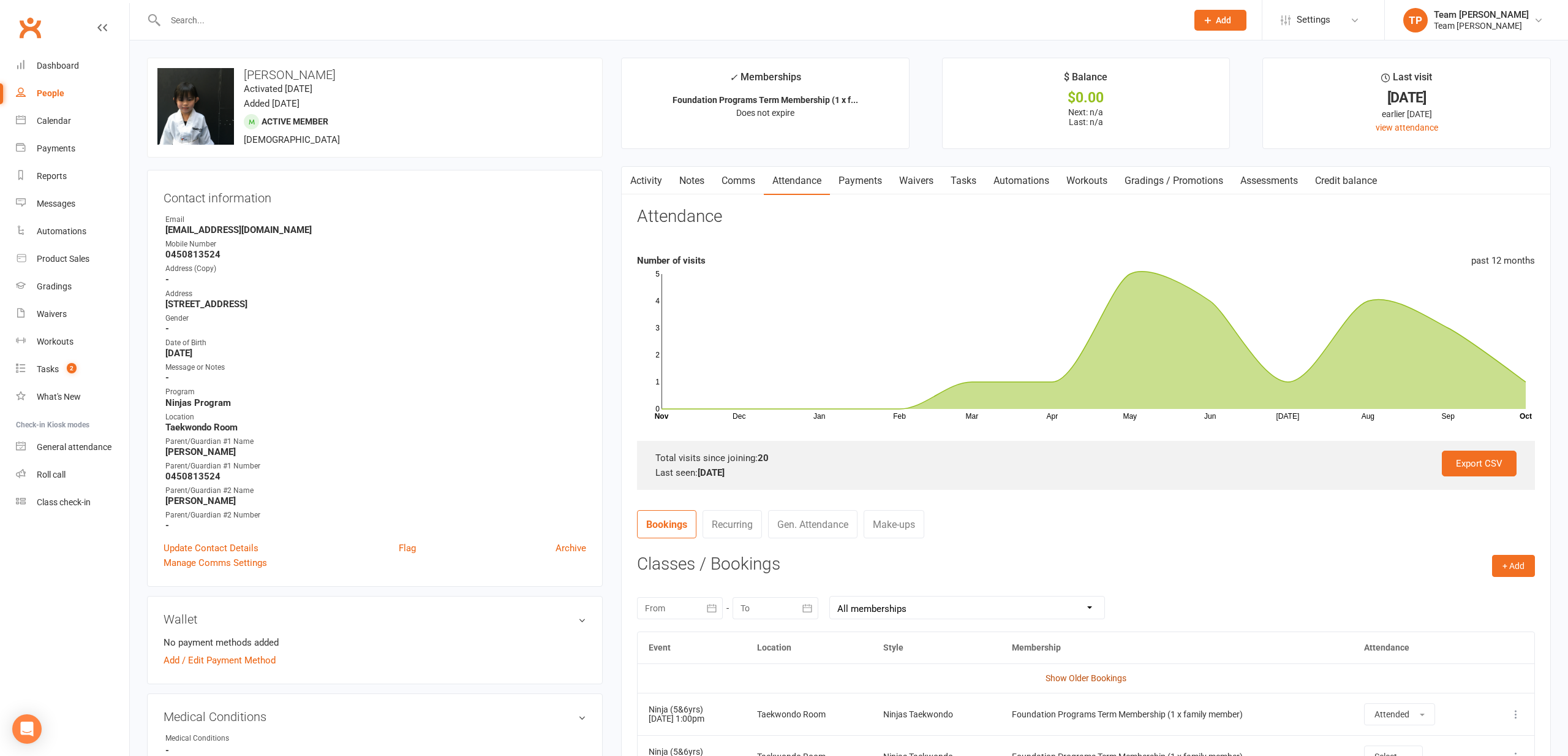
click at [1078, 677] on link "Show Older Bookings" at bounding box center [1086, 678] width 81 height 10
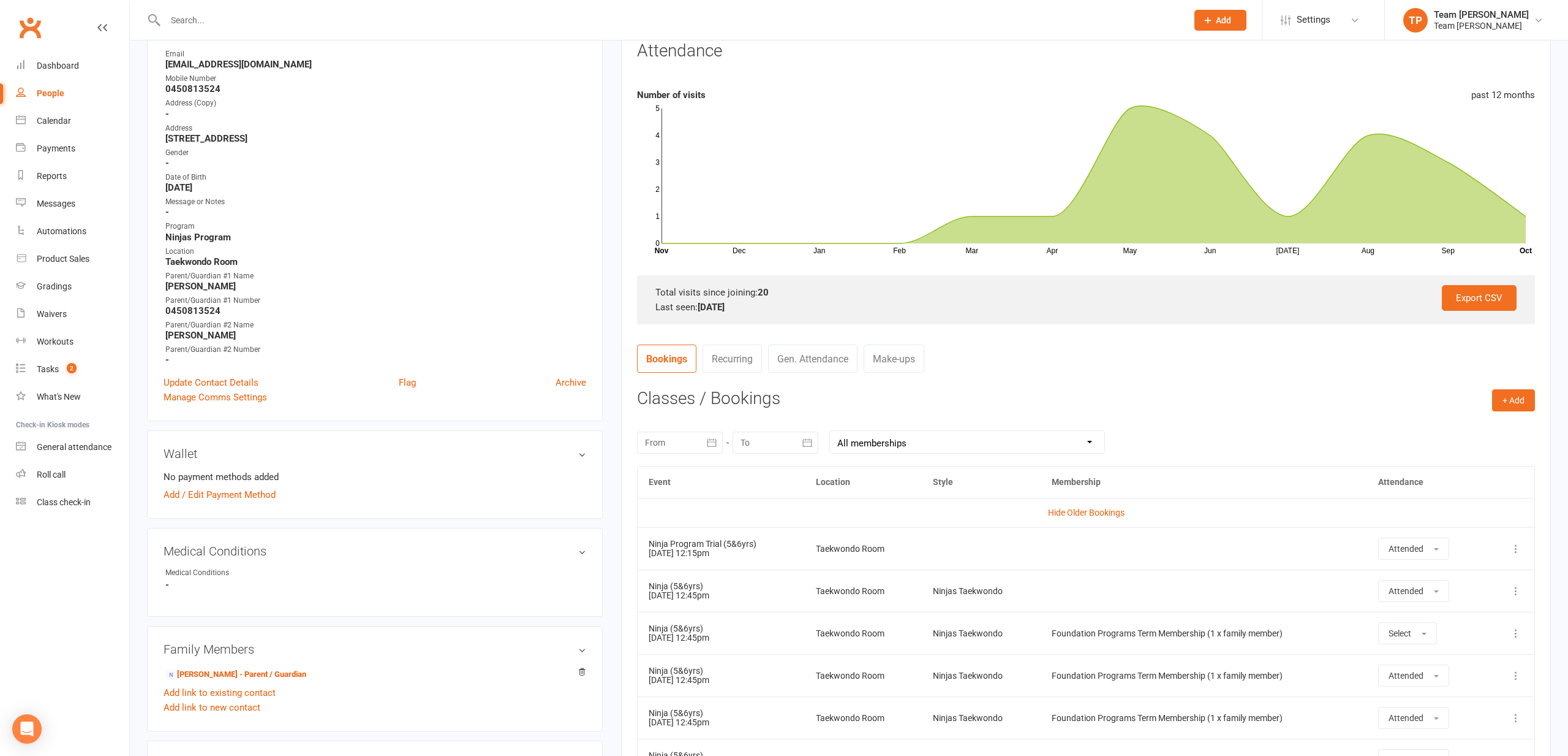
scroll to position [109, 0]
